Goal: Book appointment/travel/reservation

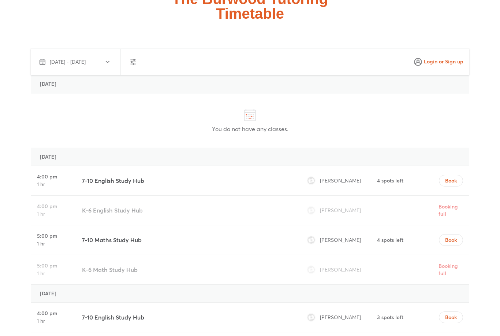
scroll to position [2579, 0]
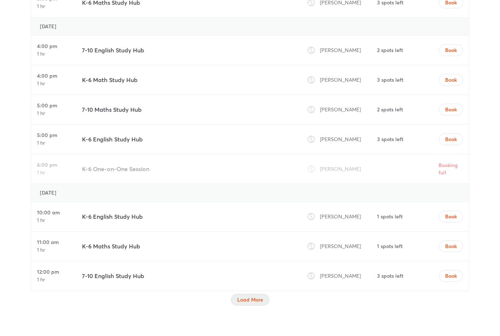
click at [253, 294] on button "Load More" at bounding box center [250, 300] width 38 height 12
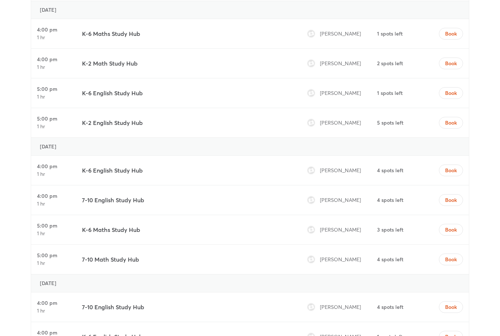
scroll to position [3361, 0]
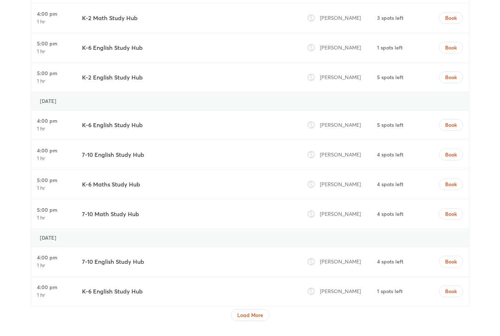
scroll to position [4316, 0]
click at [265, 321] on div at bounding box center [250, 323] width 439 height 4
click at [262, 311] on span "Load More" at bounding box center [250, 314] width 26 height 7
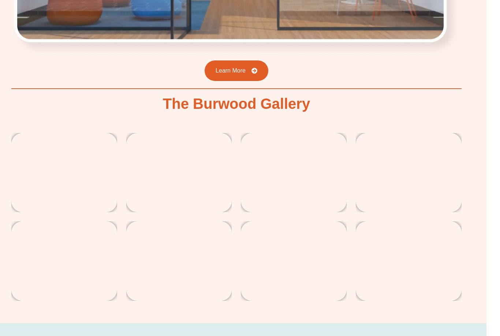
scroll to position [1275, 0]
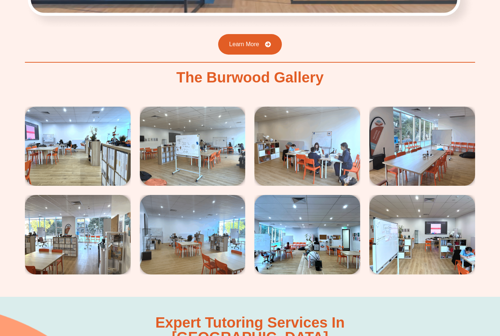
click at [427, 207] on img at bounding box center [423, 234] width 106 height 79
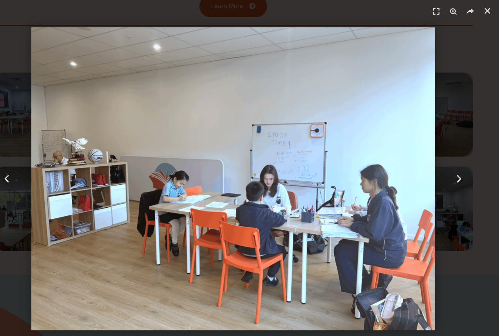
scroll to position [1313, 0]
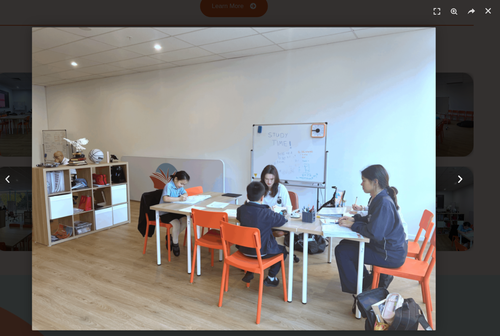
click at [443, 79] on div "Next" at bounding box center [462, 168] width 75 height 336
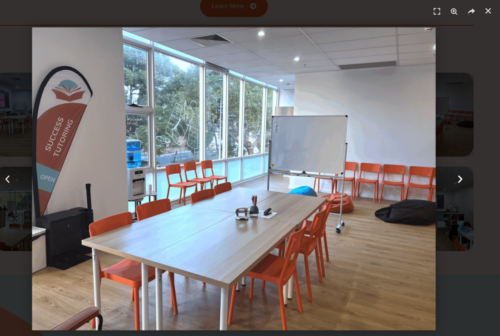
click at [446, 78] on div "Next" at bounding box center [462, 168] width 75 height 336
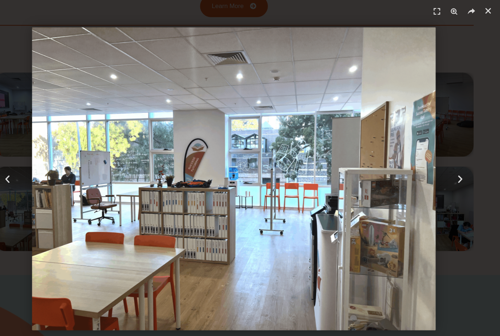
click at [456, 20] on header "5 / 8" at bounding box center [250, 11] width 500 height 22
click at [484, 15] on link "Close (Esc)" at bounding box center [489, 10] width 11 height 11
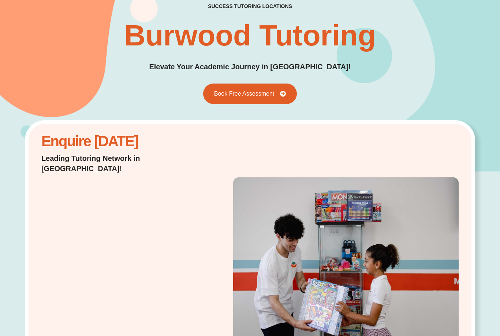
scroll to position [0, 0]
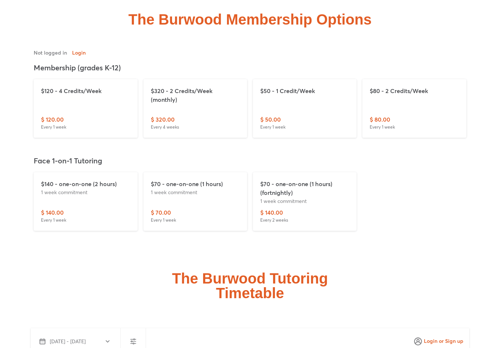
scroll to position [2282, 0]
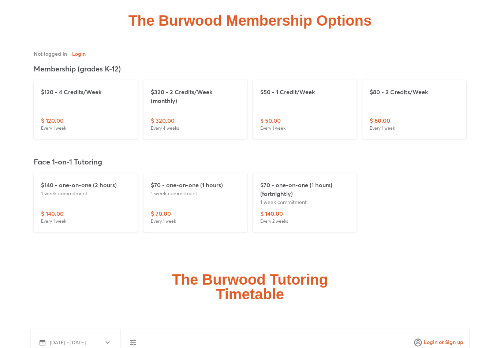
click at [424, 100] on div "$80 - 2 Credits/Week $ 80.00 Every 1 week" at bounding box center [415, 109] width 104 height 59
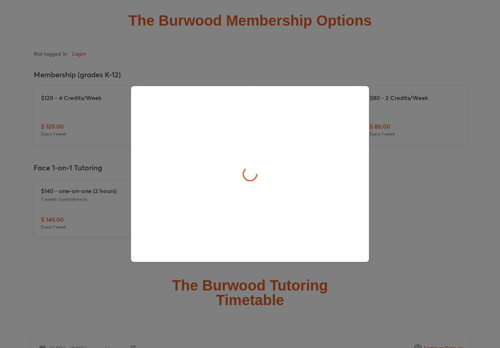
click at [429, 125] on div at bounding box center [250, 174] width 500 height 348
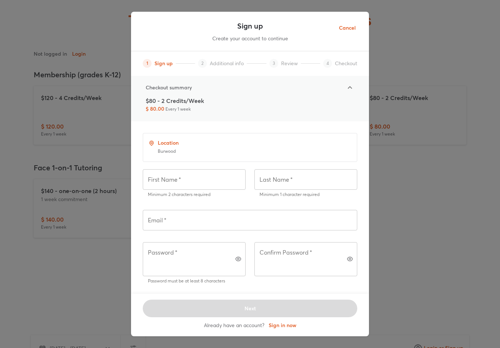
scroll to position [0, 4]
click at [348, 29] on span "Cancel" at bounding box center [347, 27] width 17 height 9
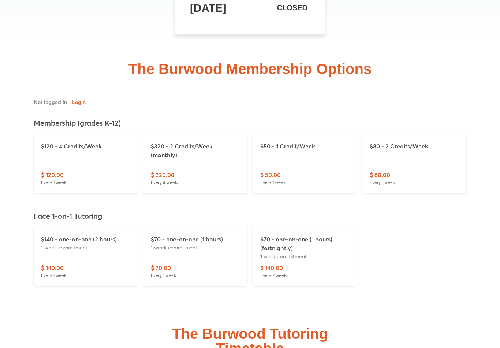
scroll to position [2233, 0]
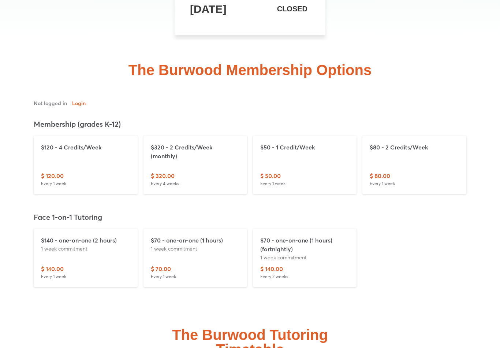
click at [332, 143] on div "$50 - 1 Credit/Week" at bounding box center [304, 157] width 89 height 29
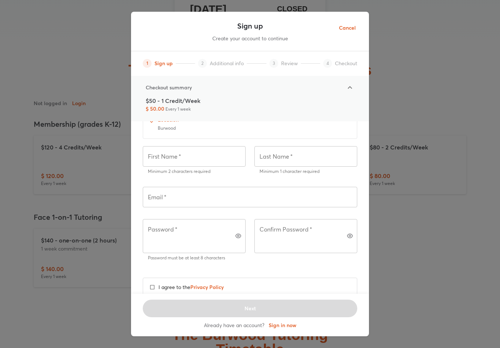
scroll to position [21, 0]
click at [439, 209] on div "Sign up Create your account to continue 1 Sign up 2 Additional info 3 Review 4 …" at bounding box center [250, 174] width 500 height 348
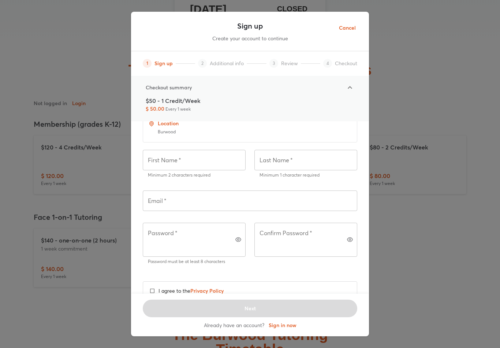
scroll to position [19, 0]
click at [349, 32] on span "Cancel" at bounding box center [347, 27] width 17 height 9
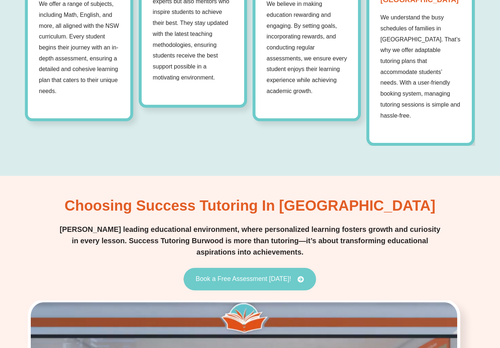
click at [293, 276] on span "Book a Free Assessment [DATE]!" at bounding box center [250, 279] width 108 height 7
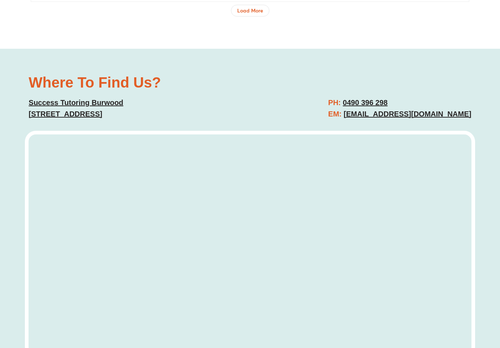
scroll to position [4162, 0]
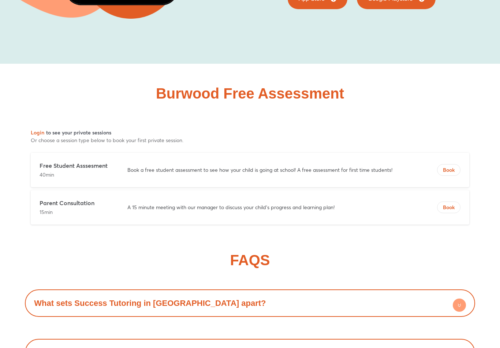
click at [385, 166] on p "Book a free student assessment to see how your child is going at school! A free…" at bounding box center [268, 169] width 282 height 7
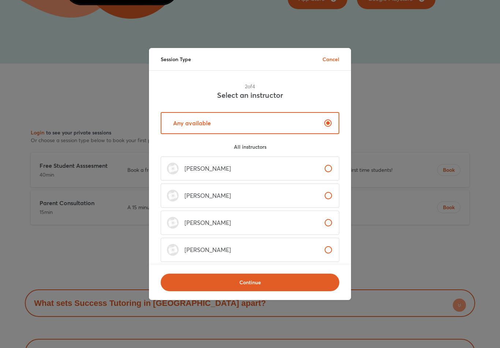
scroll to position [0, 0]
click at [287, 125] on label "Any available" at bounding box center [250, 123] width 179 height 22
click at [307, 170] on label "[PERSON_NAME]" at bounding box center [250, 168] width 179 height 24
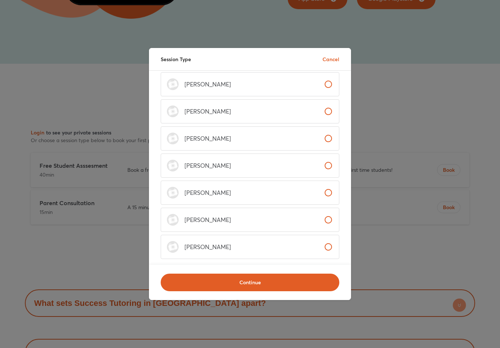
scroll to position [84, 0]
click at [315, 250] on label "[PERSON_NAME]" at bounding box center [250, 247] width 179 height 24
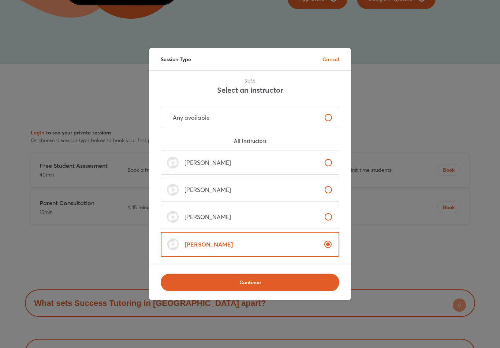
scroll to position [5, 0]
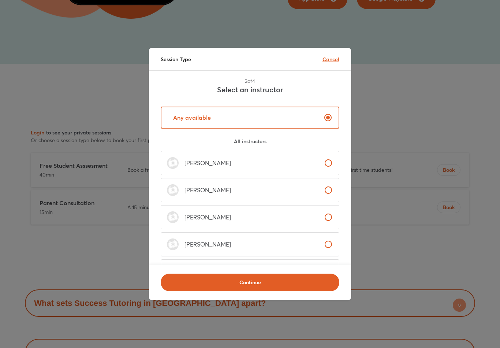
click at [336, 57] on p "Cancel" at bounding box center [331, 59] width 17 height 8
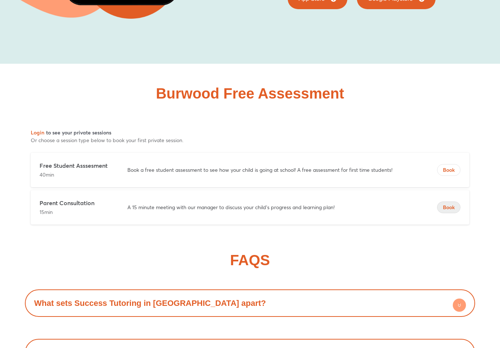
click at [453, 202] on button "Book" at bounding box center [448, 208] width 23 height 12
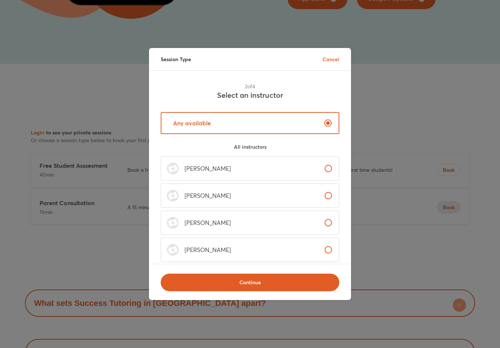
scroll to position [0, 0]
click at [339, 60] on p "Cancel" at bounding box center [331, 59] width 17 height 8
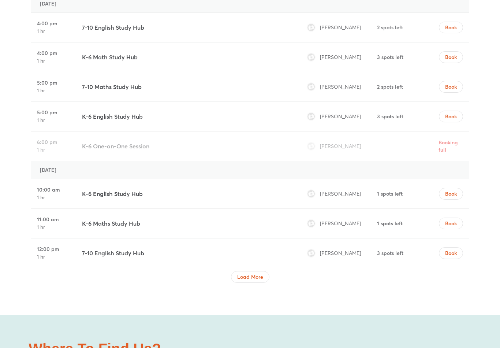
click at [259, 283] on div at bounding box center [250, 285] width 439 height 4
click at [265, 271] on button "Load More" at bounding box center [250, 277] width 38 height 12
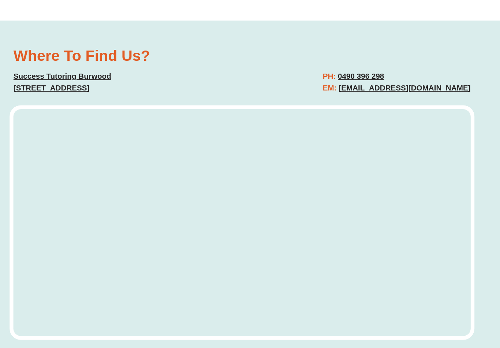
scroll to position [3981, 0]
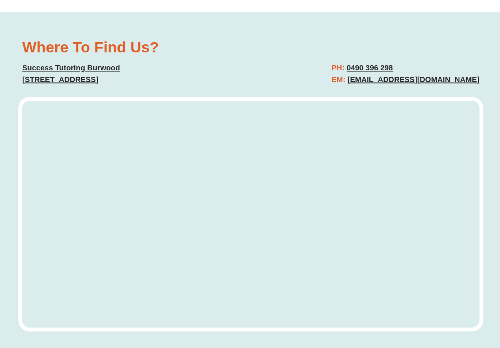
click at [484, 85] on div "Where To Find Us? Success Tutoring Burwood Suite 106/16 Railway Parade, Burwood…" at bounding box center [250, 181] width 500 height 339
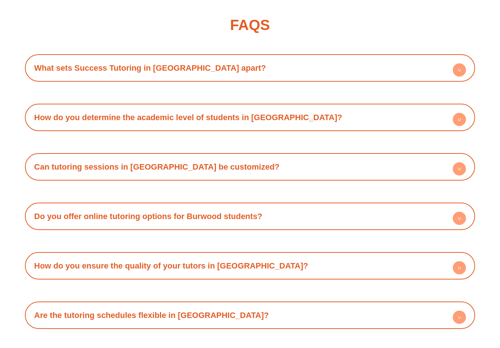
scroll to position [5082, 0]
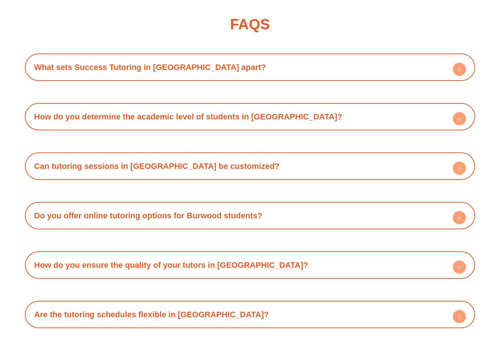
click at [387, 206] on div "Do you offer online tutoring options for Burwood students?" at bounding box center [250, 216] width 443 height 20
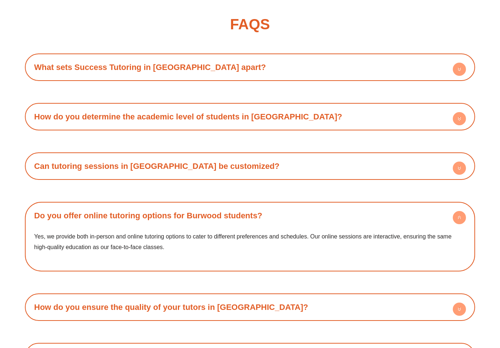
click at [421, 206] on div "Do you offer online tutoring options for Burwood students?" at bounding box center [250, 216] width 443 height 20
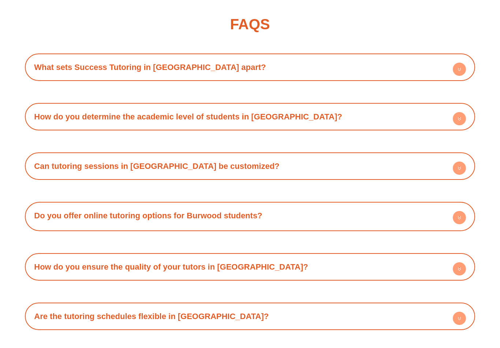
click at [423, 206] on div "Do you offer online tutoring options for Burwood students?" at bounding box center [250, 216] width 443 height 20
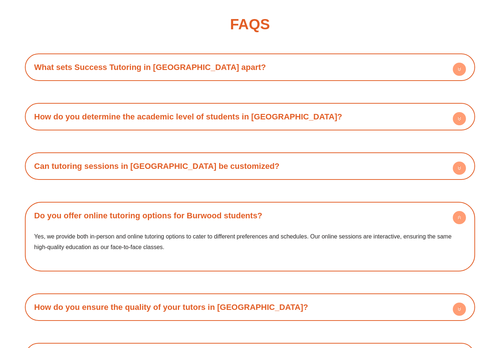
click at [416, 206] on div "Do you offer online tutoring options for Burwood students?" at bounding box center [250, 216] width 443 height 20
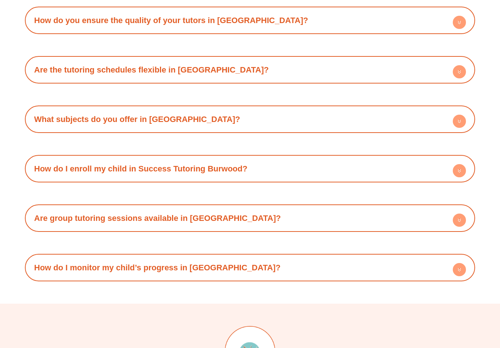
scroll to position [5326, 0]
click at [383, 208] on div "Are group tutoring sessions available in [GEOGRAPHIC_DATA]?" at bounding box center [250, 218] width 443 height 20
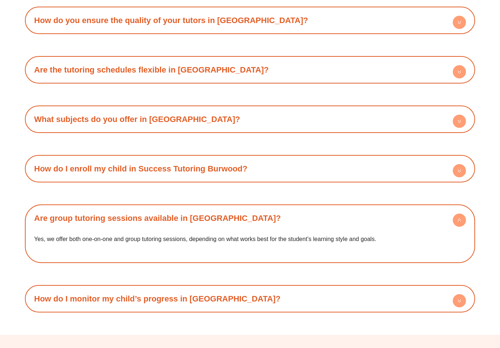
click at [410, 208] on div "Are group tutoring sessions available in [GEOGRAPHIC_DATA]?" at bounding box center [250, 218] width 443 height 20
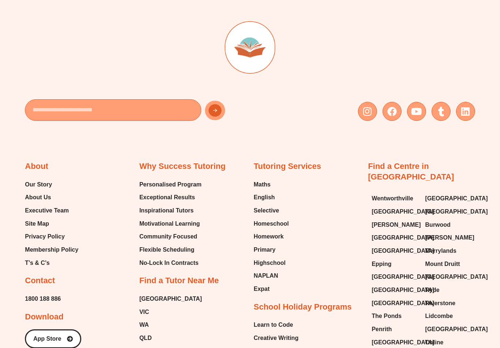
scroll to position [5629, 0]
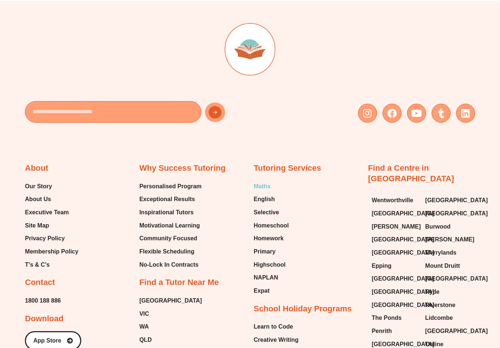
click at [260, 181] on span "Maths" at bounding box center [262, 186] width 17 height 11
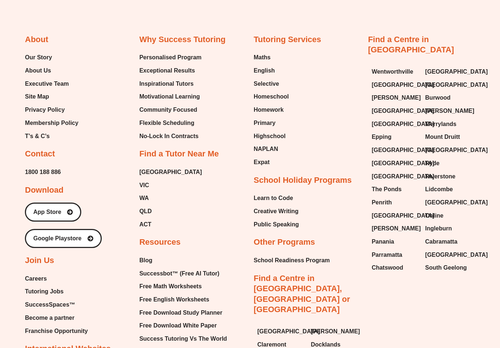
scroll to position [2322, 0]
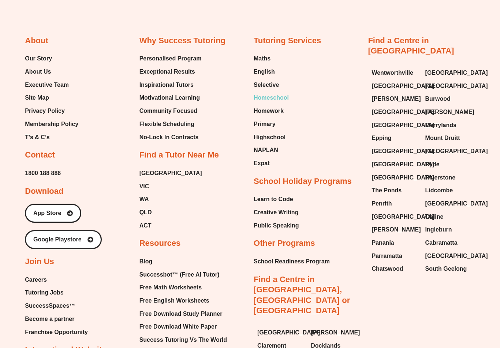
click at [280, 96] on span "Homeschool" at bounding box center [271, 97] width 35 height 11
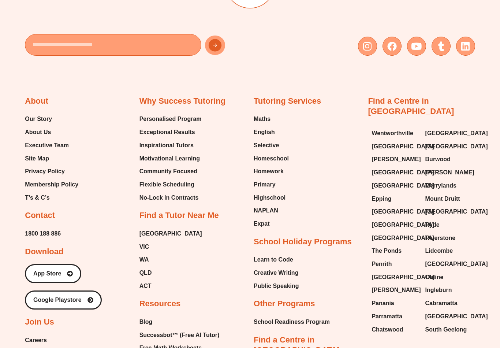
scroll to position [3448, 0]
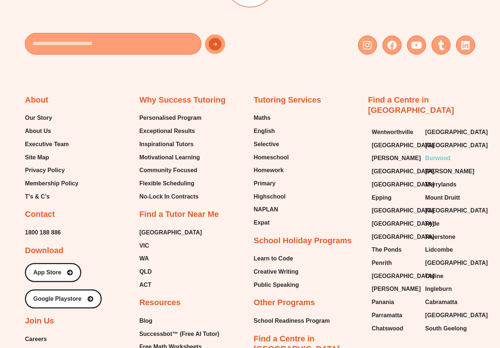
click at [440, 153] on span "Burwood" at bounding box center [438, 158] width 25 height 11
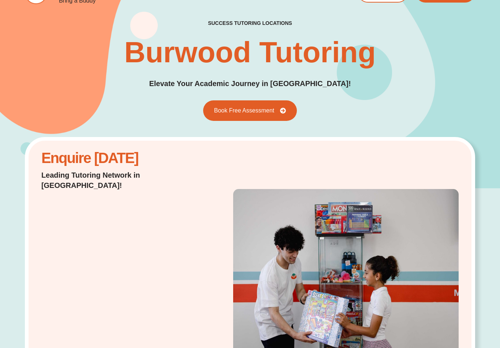
scroll to position [19, 0]
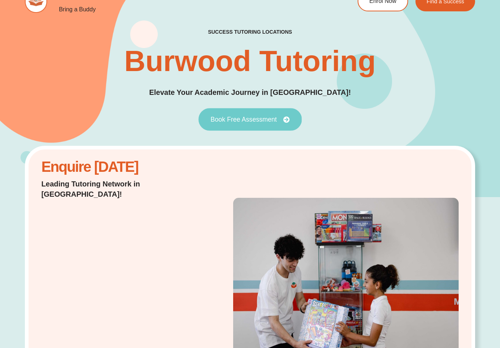
click at [270, 115] on link "Book Free Assessment" at bounding box center [250, 119] width 103 height 23
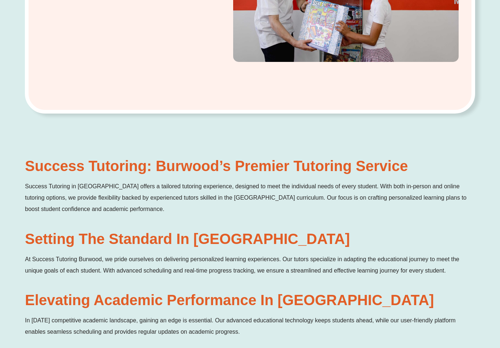
scroll to position [3703, 0]
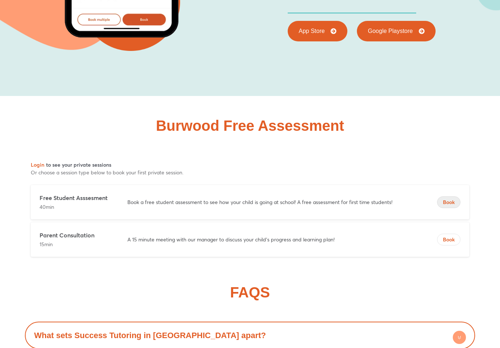
click at [449, 199] on span "Book" at bounding box center [449, 202] width 23 height 7
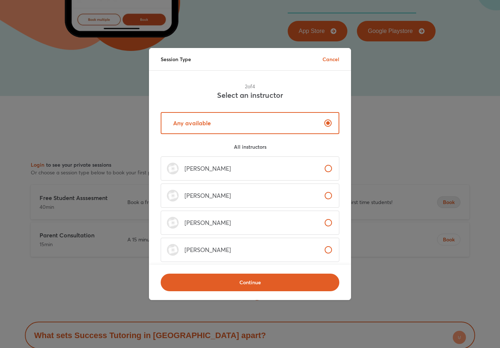
scroll to position [0, 0]
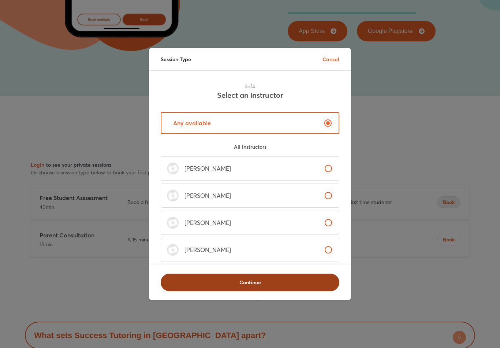
click at [319, 286] on span "Continue" at bounding box center [250, 282] width 160 height 7
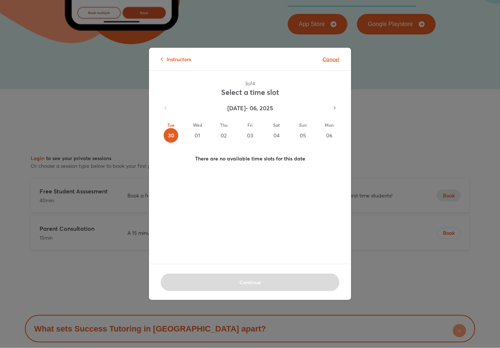
click at [332, 63] on p "Cancel" at bounding box center [331, 59] width 17 height 8
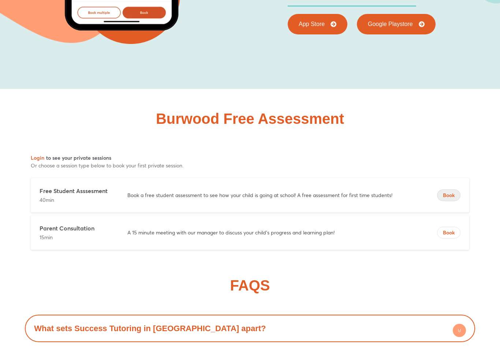
click at [443, 192] on span "Book" at bounding box center [449, 195] width 23 height 7
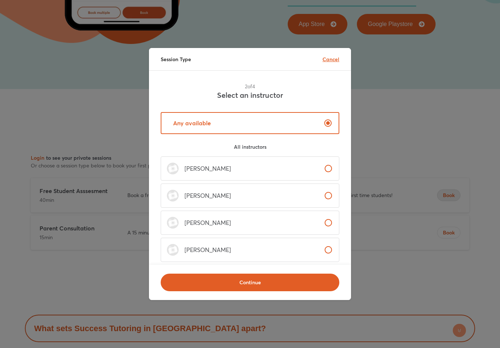
click at [328, 63] on p "Cancel" at bounding box center [331, 59] width 17 height 8
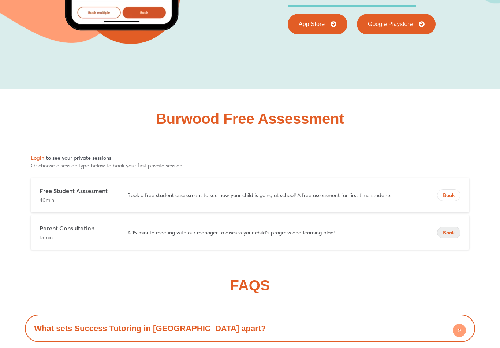
click at [456, 229] on span "Book" at bounding box center [449, 232] width 23 height 7
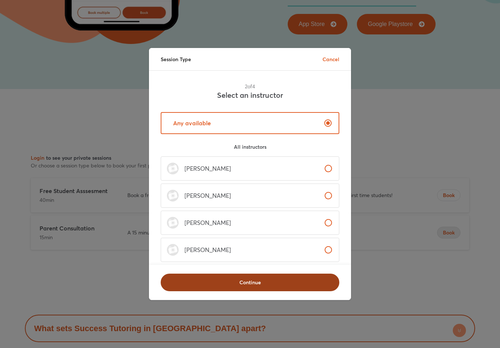
click at [296, 286] on span "Continue" at bounding box center [250, 282] width 160 height 7
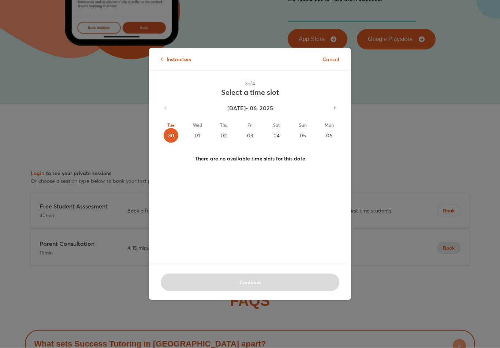
scroll to position [4122, 0]
click at [331, 63] on p "Cancel" at bounding box center [331, 59] width 17 height 8
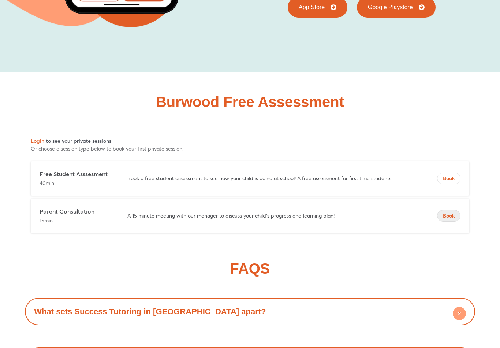
scroll to position [4152, 0]
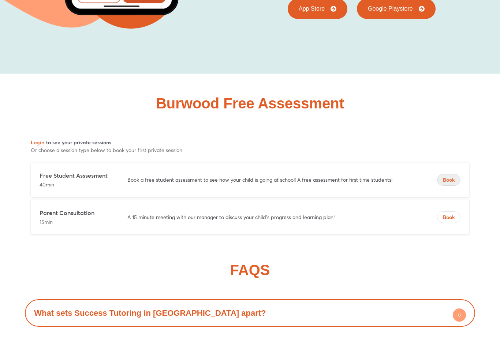
click at [450, 176] on span "Book" at bounding box center [449, 179] width 23 height 7
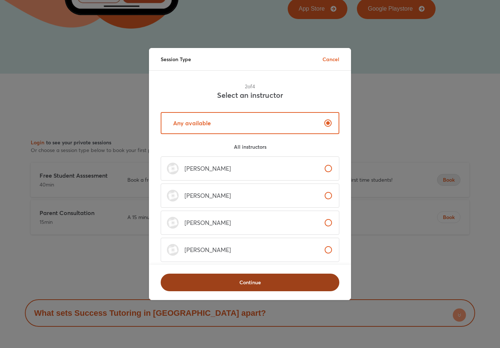
click at [299, 285] on span "Continue" at bounding box center [250, 282] width 160 height 7
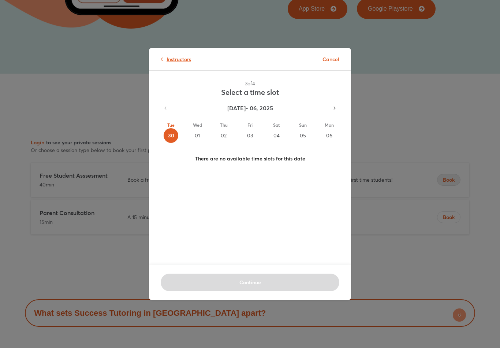
click at [179, 63] on p "Instructors" at bounding box center [176, 59] width 30 height 8
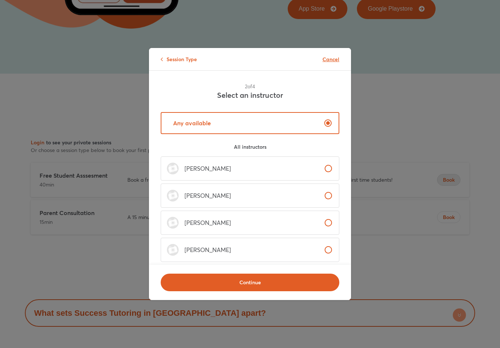
click at [334, 63] on p "Cancel" at bounding box center [331, 59] width 17 height 8
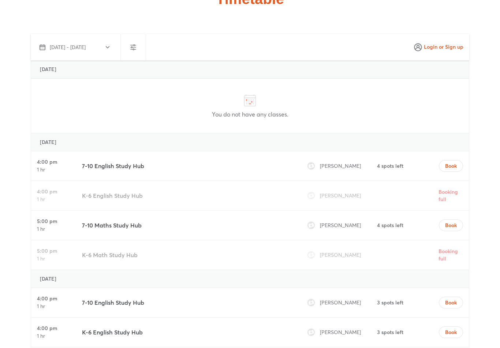
scroll to position [2583, 0]
click at [459, 160] on button "Book" at bounding box center [451, 166] width 24 height 12
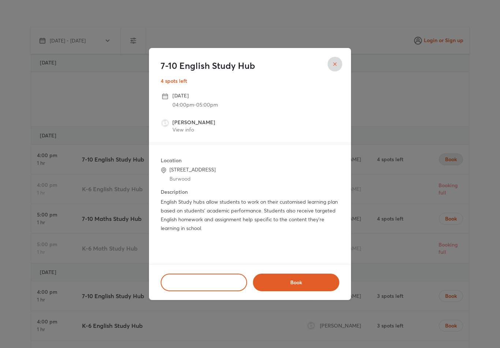
scroll to position [2590, 0]
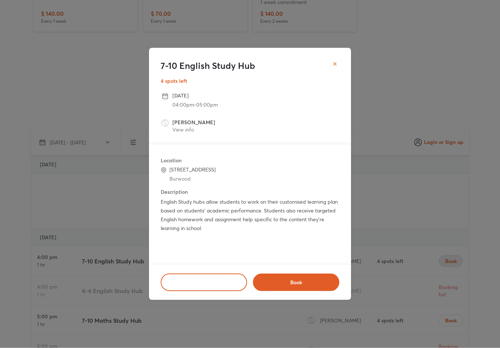
click at [337, 65] on icon "close" at bounding box center [335, 64] width 6 height 6
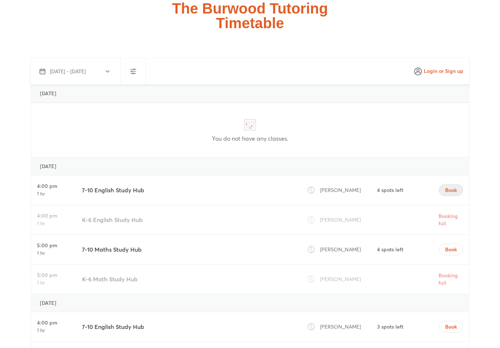
scroll to position [2559, 0]
click at [462, 244] on button "Book" at bounding box center [451, 250] width 24 height 12
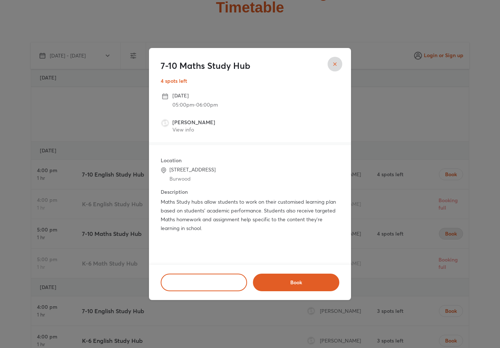
scroll to position [2577, 0]
click at [195, 126] on strong "[PERSON_NAME]" at bounding box center [194, 122] width 43 height 7
click at [175, 132] on link "View info" at bounding box center [184, 129] width 22 height 7
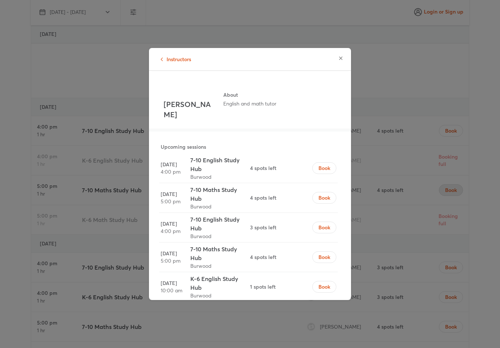
scroll to position [0, 0]
click at [160, 70] on div "Instructors" at bounding box center [250, 59] width 202 height 22
click at [163, 61] on button "Instructors" at bounding box center [176, 59] width 30 height 8
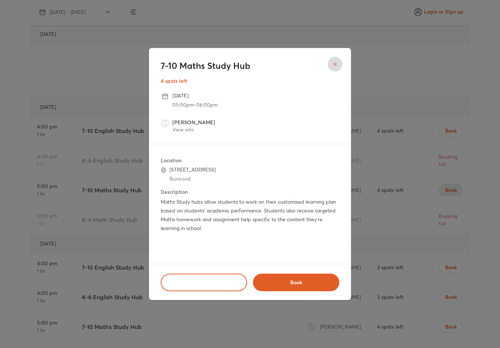
click at [324, 214] on p "Maths Study hubs allow students to work on their customised learning plan based…" at bounding box center [250, 214] width 179 height 35
click at [345, 66] on div "7-10 Maths Study Hub 4 spots left" at bounding box center [250, 70] width 202 height 44
click at [335, 67] on icon "close" at bounding box center [335, 64] width 6 height 6
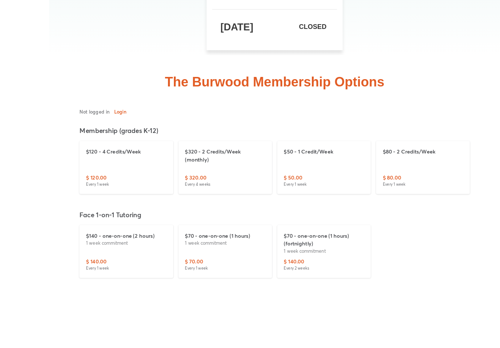
scroll to position [2259, 0]
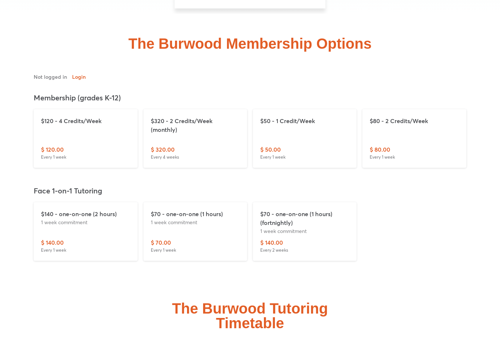
click at [386, 219] on div "$140 - one-on-one (2 hours) 1 week commitment $ 140.00 Every 1 week $70 - one-o…" at bounding box center [250, 231] width 439 height 64
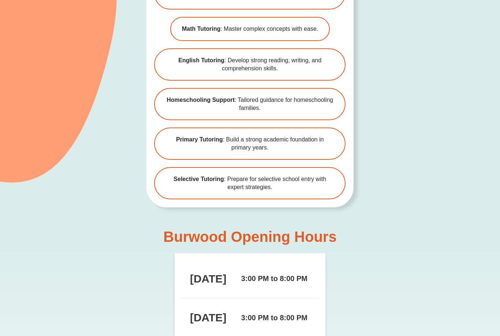
scroll to position [1732, 0]
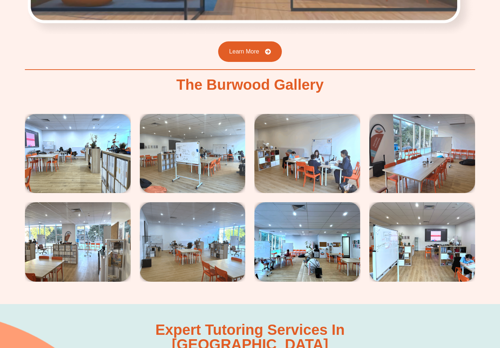
click at [59, 131] on img at bounding box center [78, 153] width 106 height 79
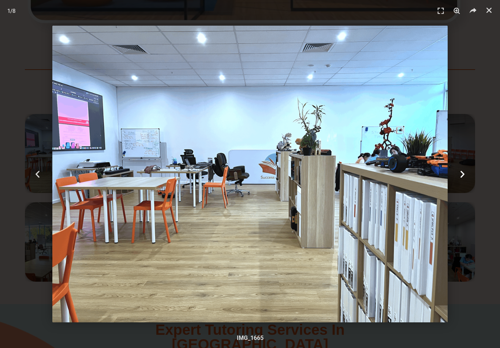
click at [478, 90] on div "Next" at bounding box center [462, 174] width 75 height 348
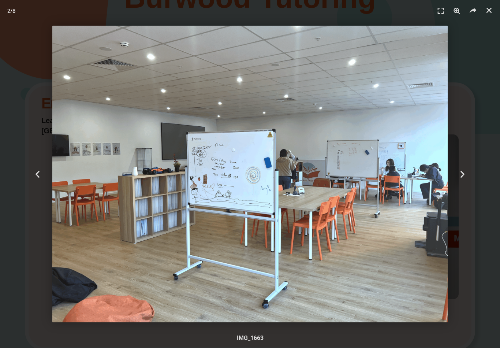
click at [3, 7] on header "2 / 8" at bounding box center [250, 11] width 500 height 22
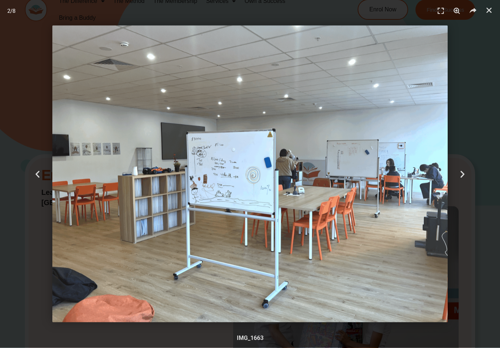
click at [4, 7] on header "2 / 8" at bounding box center [250, 11] width 500 height 22
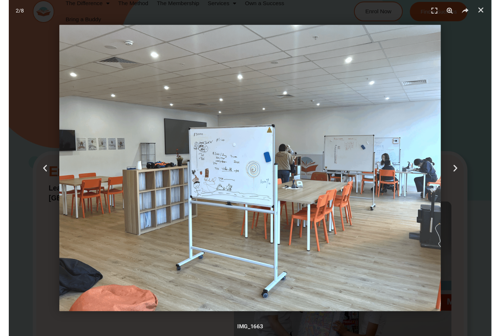
scroll to position [14, 0]
